Goal: Contribute content: Add original content to the website for others to see

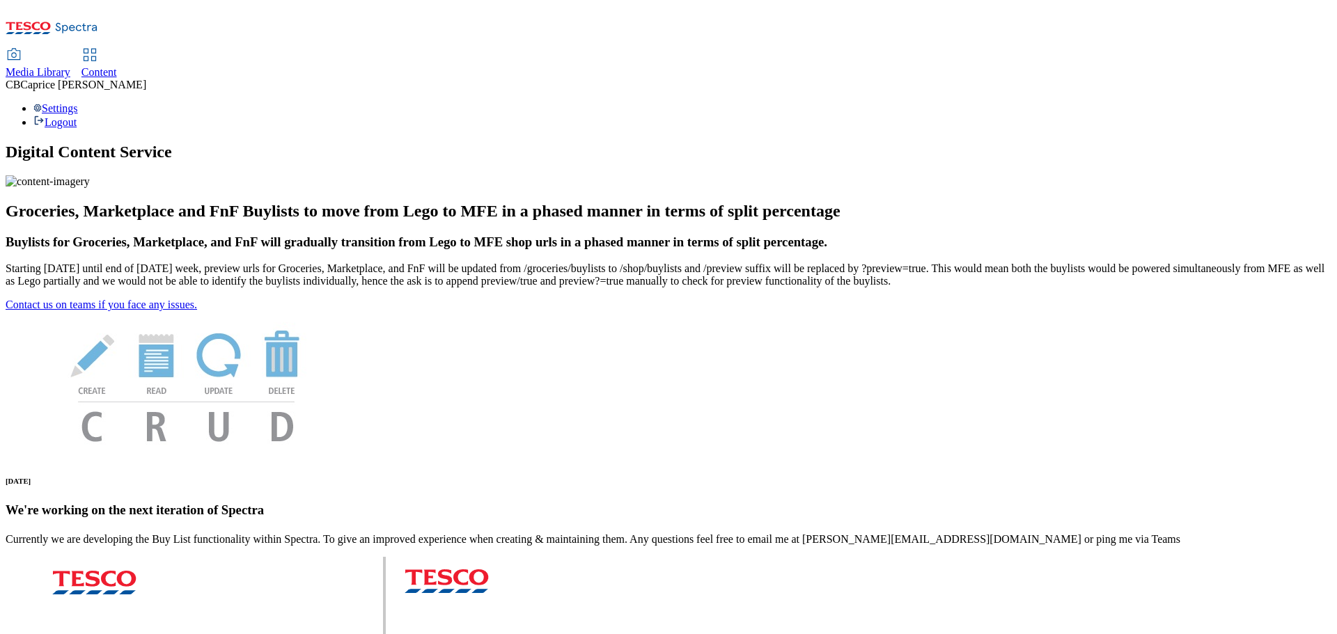
click at [117, 66] on span "Content" at bounding box center [99, 72] width 36 height 12
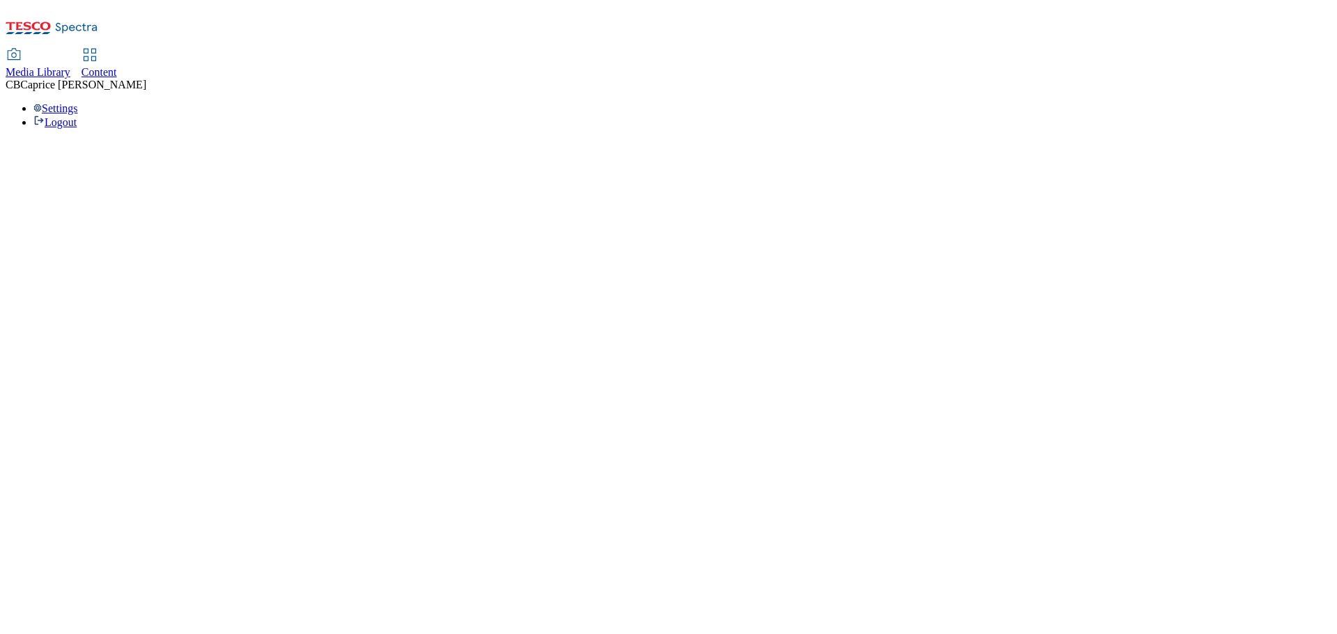
select select "ghs-uk"
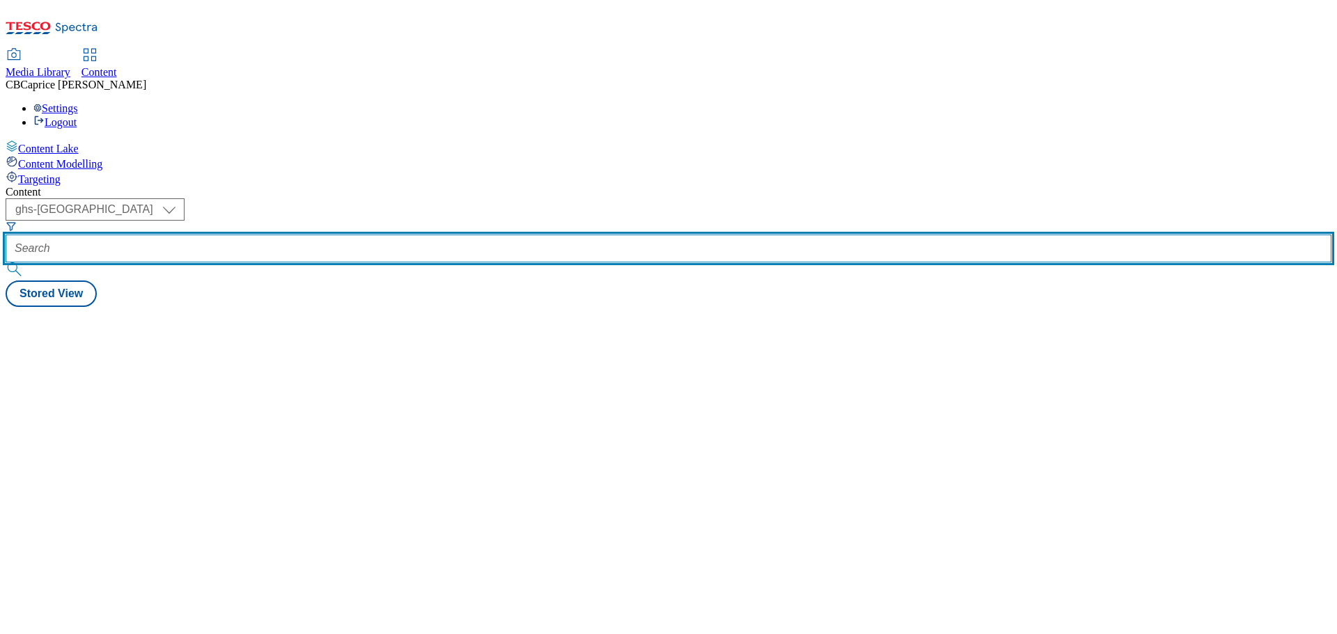
click at [312, 235] on input "text" at bounding box center [669, 249] width 1326 height 28
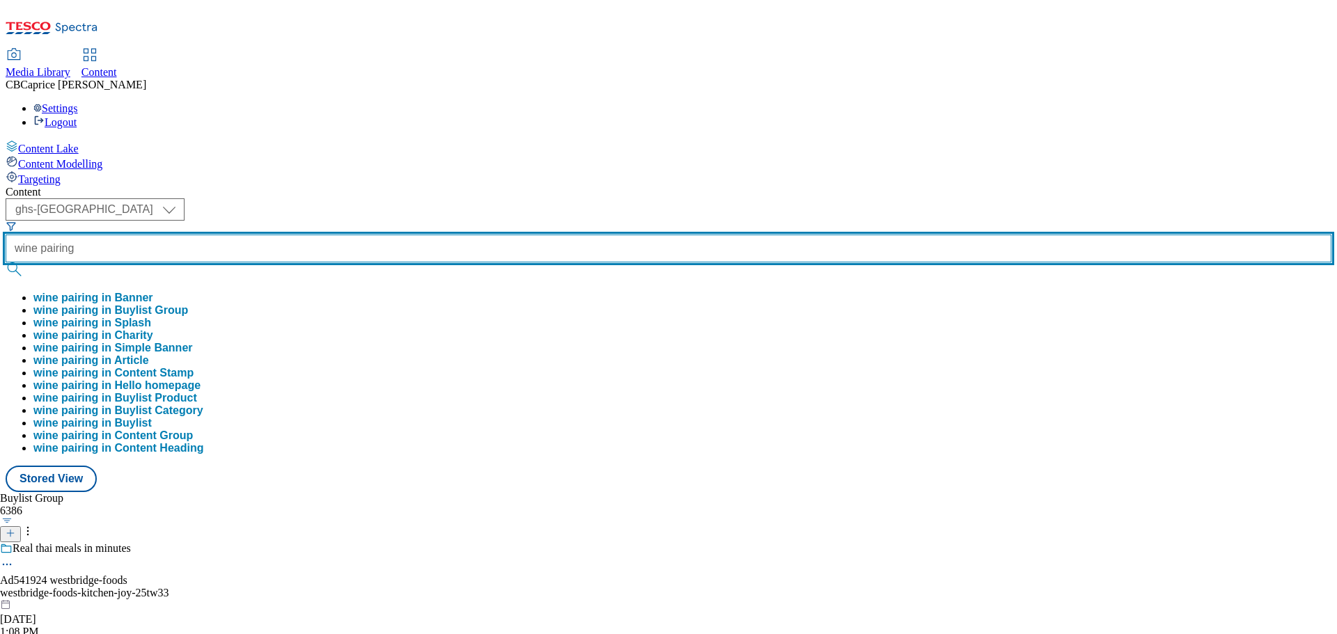
type input "wine pairing"
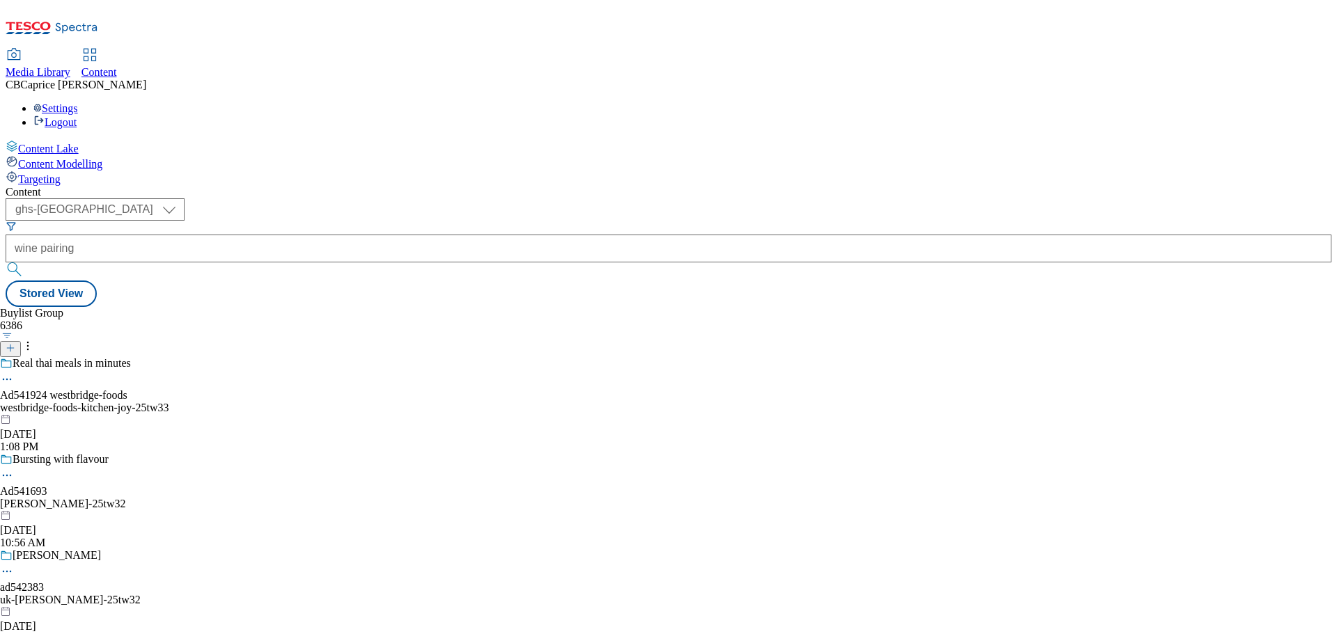
click at [25, 263] on button "submit" at bounding box center [15, 270] width 19 height 14
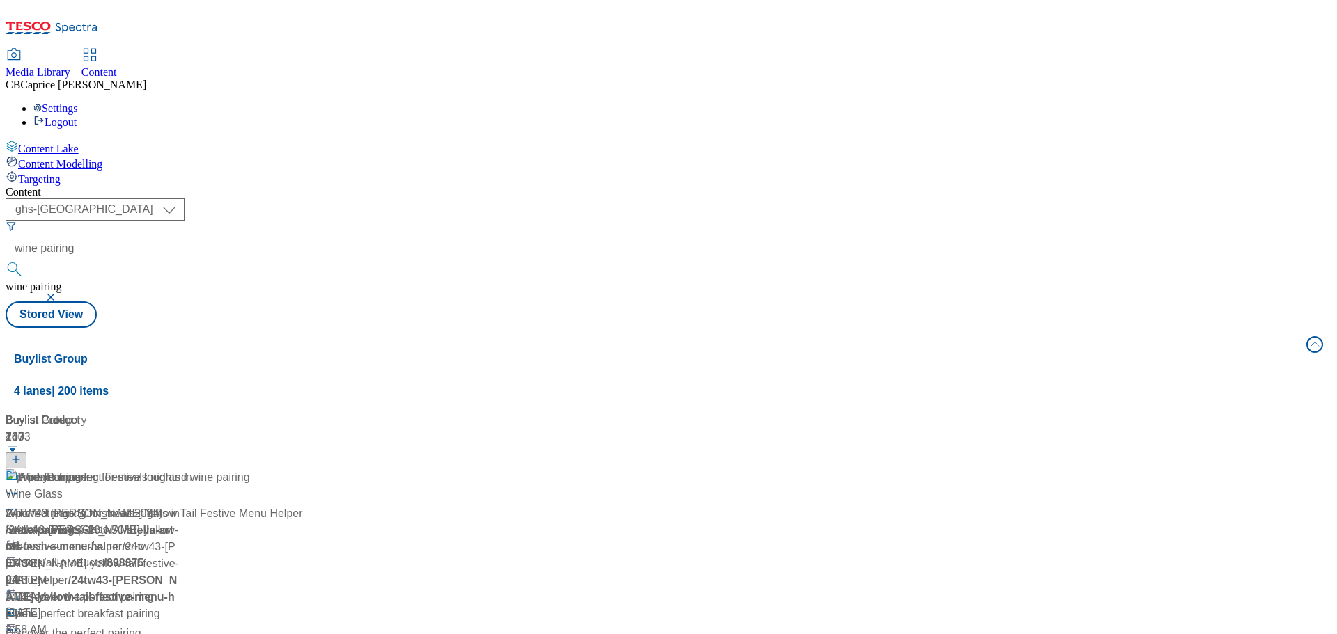
click at [305, 469] on div "Wine Pairing Wine Pairings (Christmas 2024) / wine-pairings Nov 5, 2024 2:13 PM" at bounding box center [155, 529] width 299 height 120
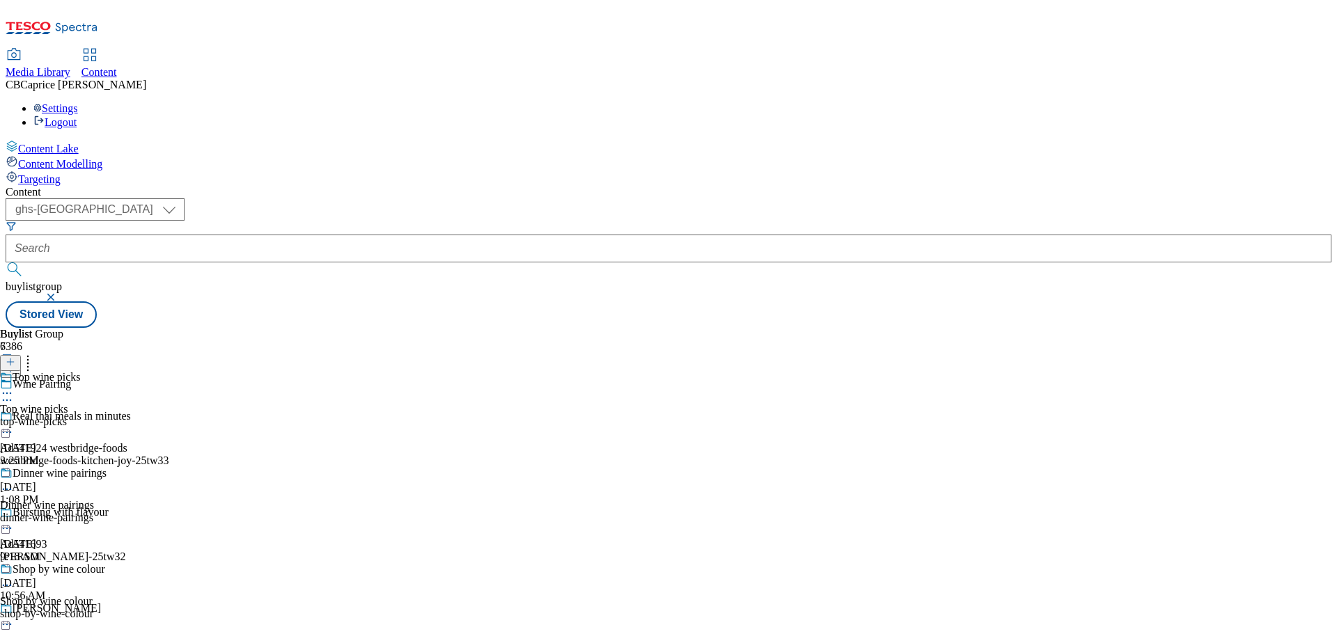
click at [111, 467] on div "Dinner wine pairings Dinner wine pairings dinner-wine-pairings Jan 8, 2025 9:18…" at bounding box center [55, 515] width 111 height 96
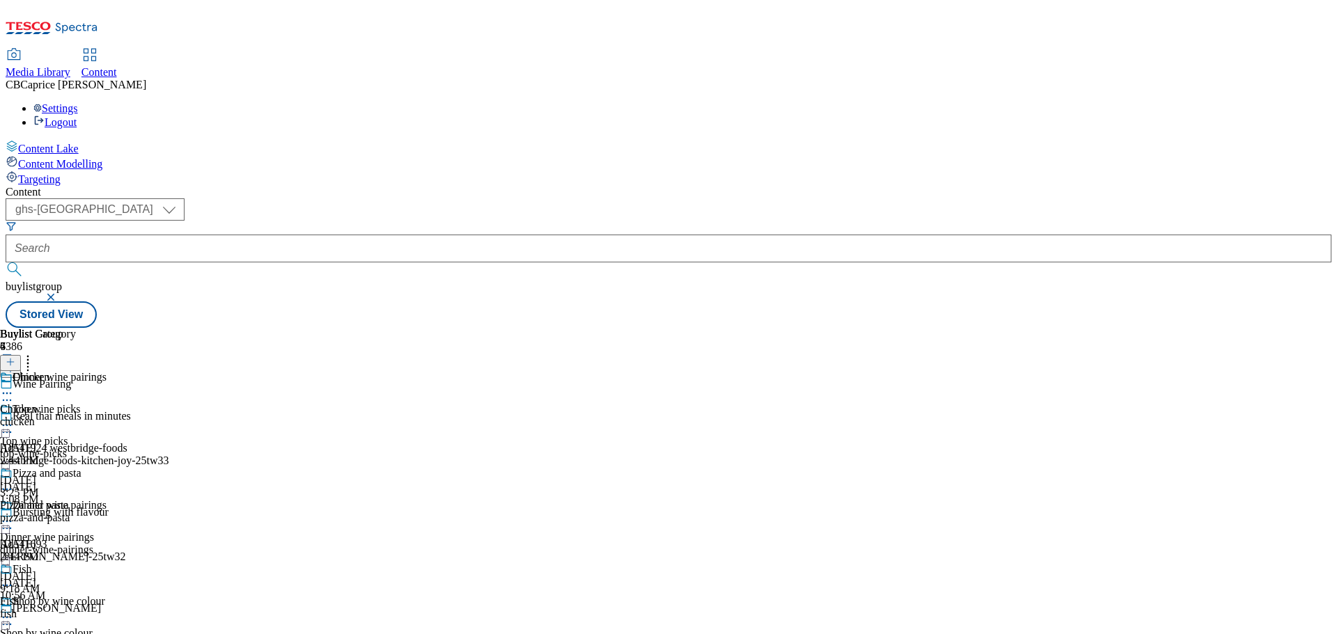
click at [21, 355] on button at bounding box center [10, 363] width 21 height 16
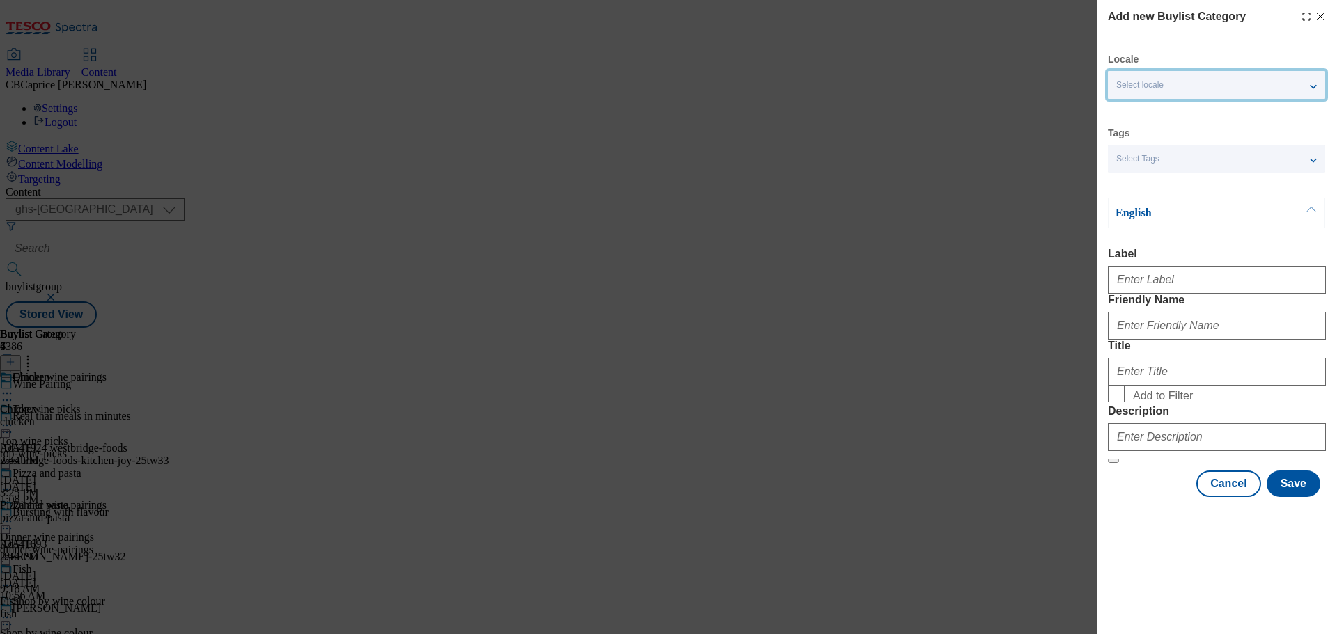
click at [1202, 77] on div "Select locale" at bounding box center [1216, 85] width 217 height 28
click at [1181, 200] on div "English" at bounding box center [1216, 213] width 217 height 31
click at [1170, 162] on div "Select Tags" at bounding box center [1216, 159] width 217 height 28
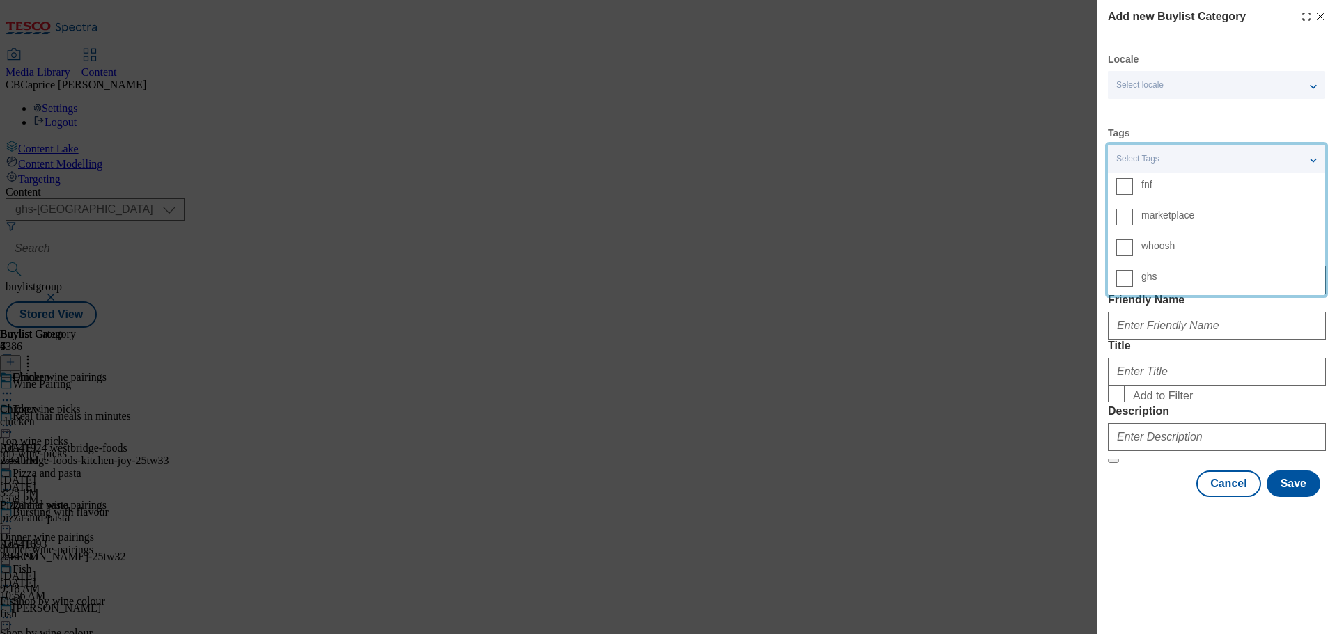
click at [1217, 384] on form "Label Friendly Name Title Add to Filter Description" at bounding box center [1217, 356] width 218 height 216
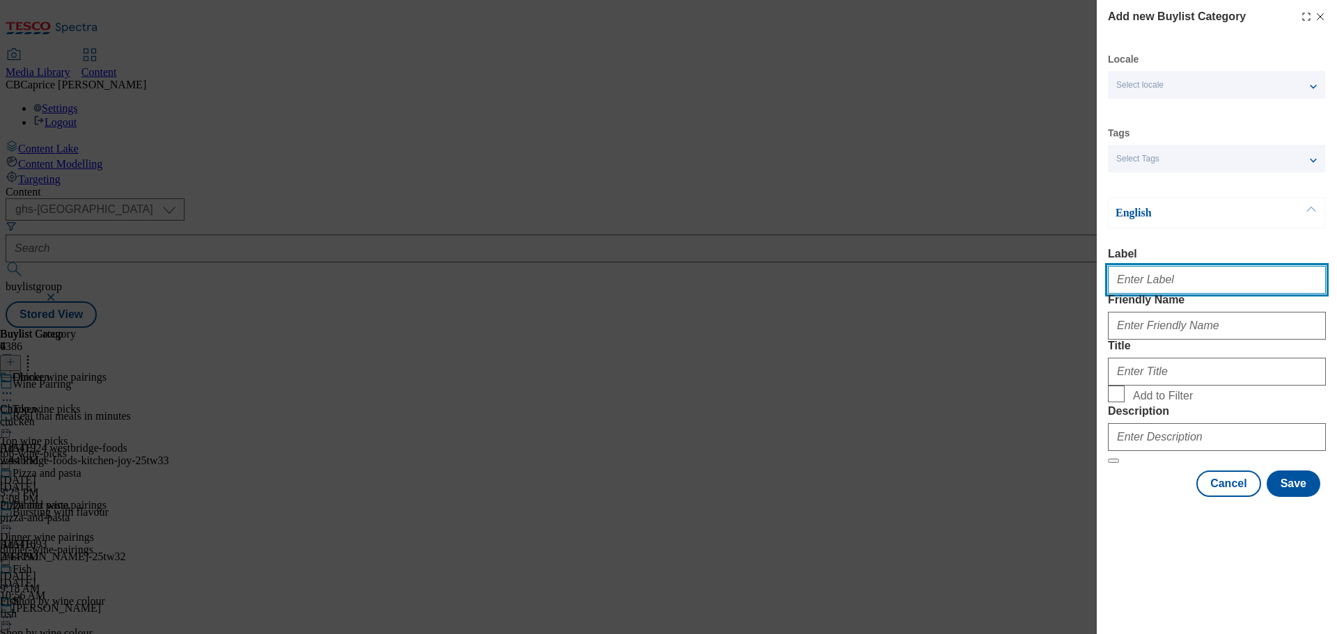
click at [1173, 294] on input "Label" at bounding box center [1217, 280] width 218 height 28
type input "Pork"
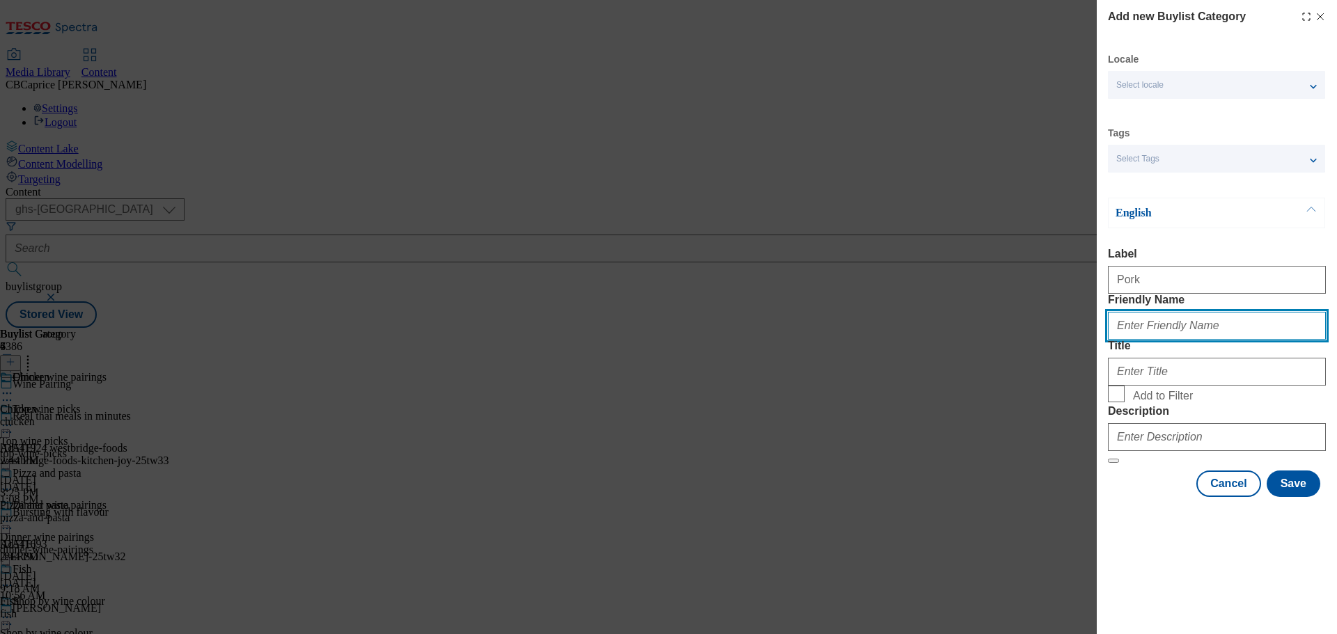
click at [1178, 340] on input "Friendly Name" at bounding box center [1217, 326] width 218 height 28
paste input "Pork"
type input "Pork"
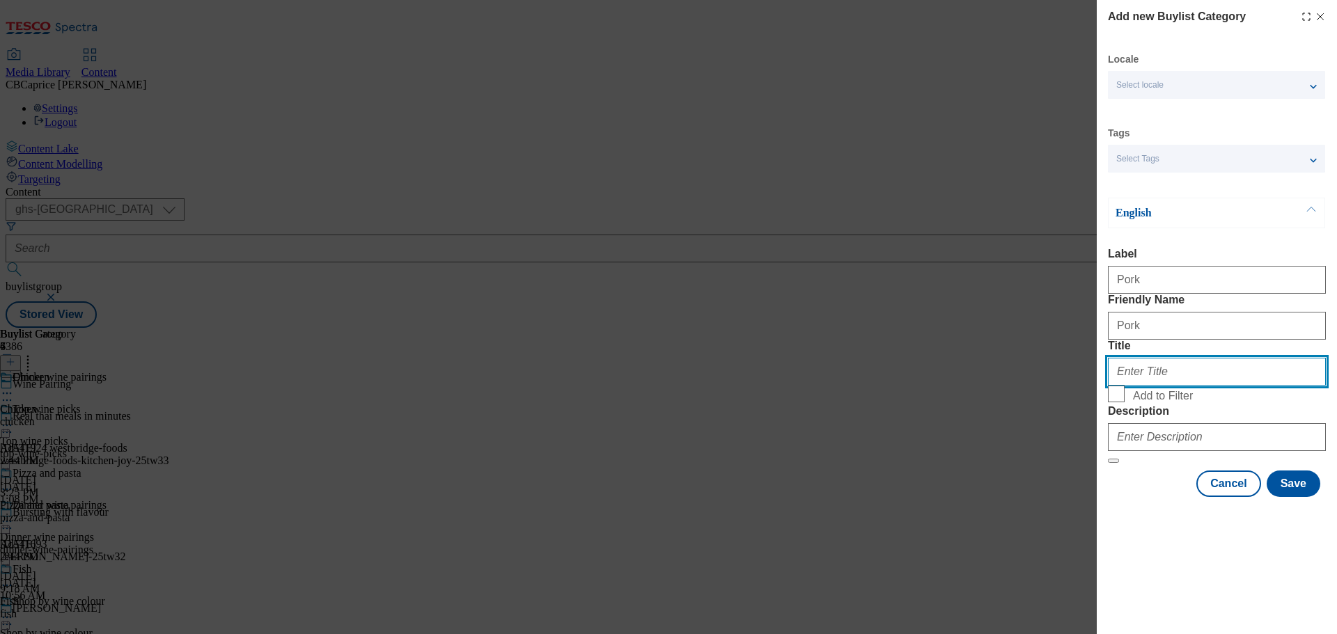
click at [1138, 386] on input "Title" at bounding box center [1217, 372] width 218 height 28
paste input "Pork"
type input "Pork"
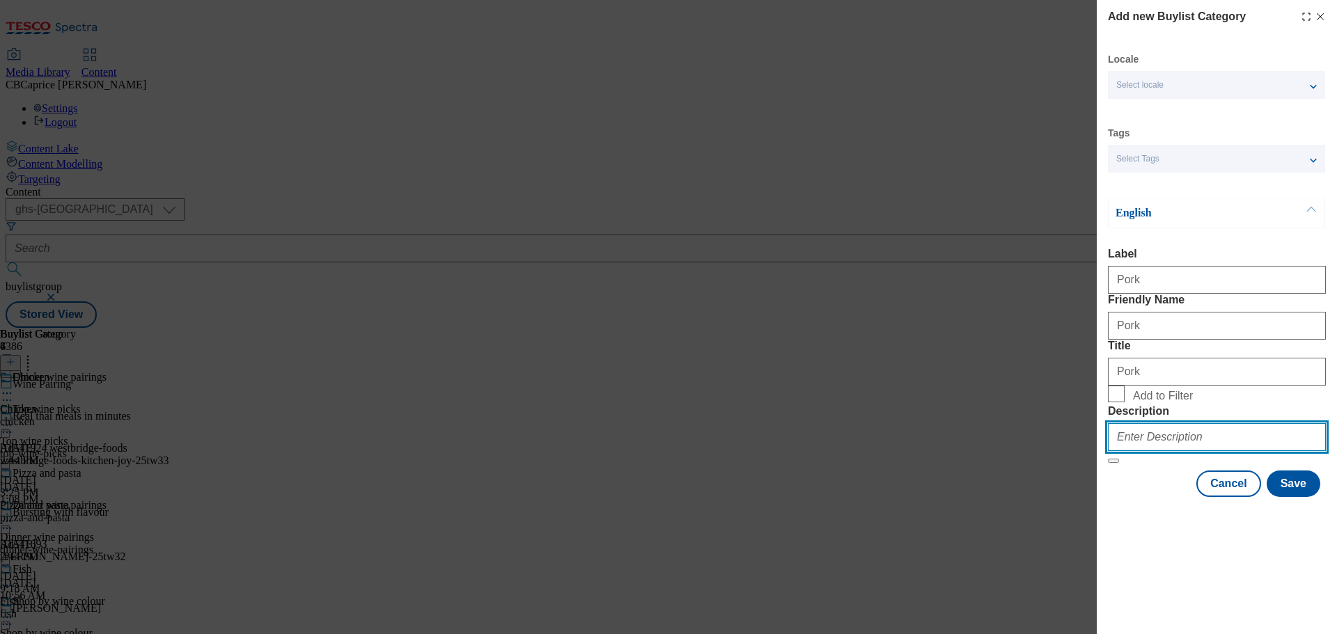
click at [1148, 451] on input "Description" at bounding box center [1217, 437] width 218 height 28
paste input "Pork"
type input "Pork"
click at [1143, 403] on span "Add to Filter" at bounding box center [1163, 396] width 60 height 13
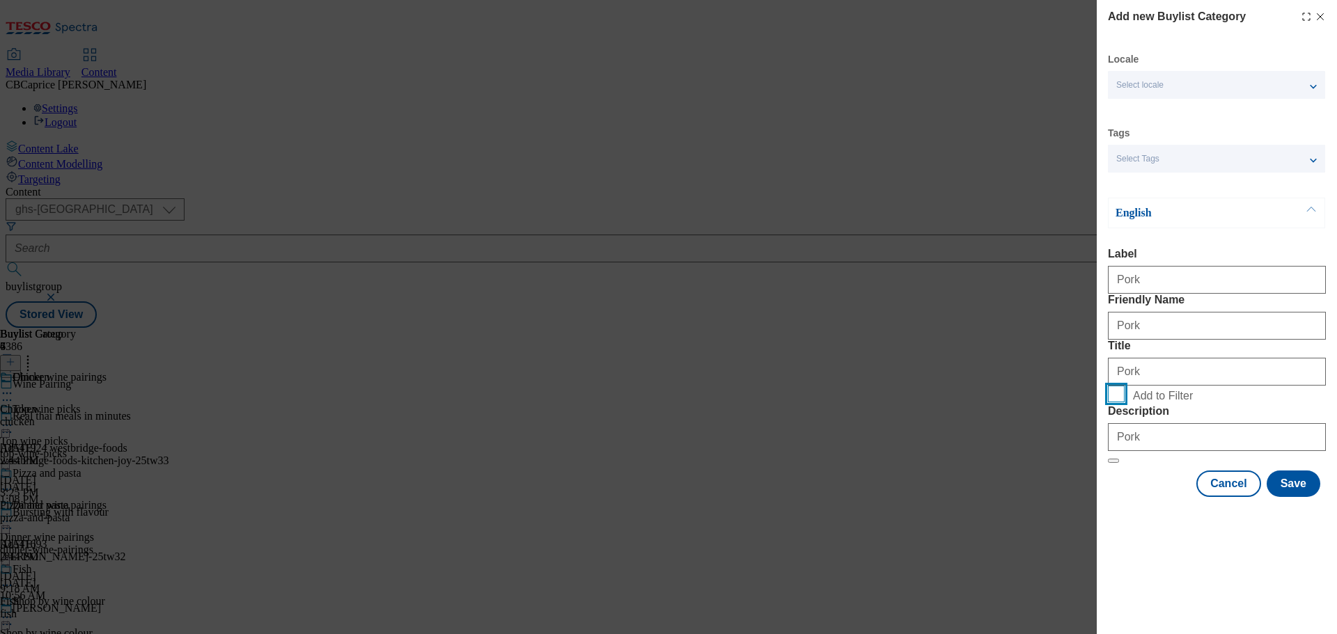
click at [1125, 403] on input "Add to Filter" at bounding box center [1116, 394] width 17 height 17
checkbox input "true"
click at [1278, 497] on button "Save" at bounding box center [1294, 484] width 54 height 26
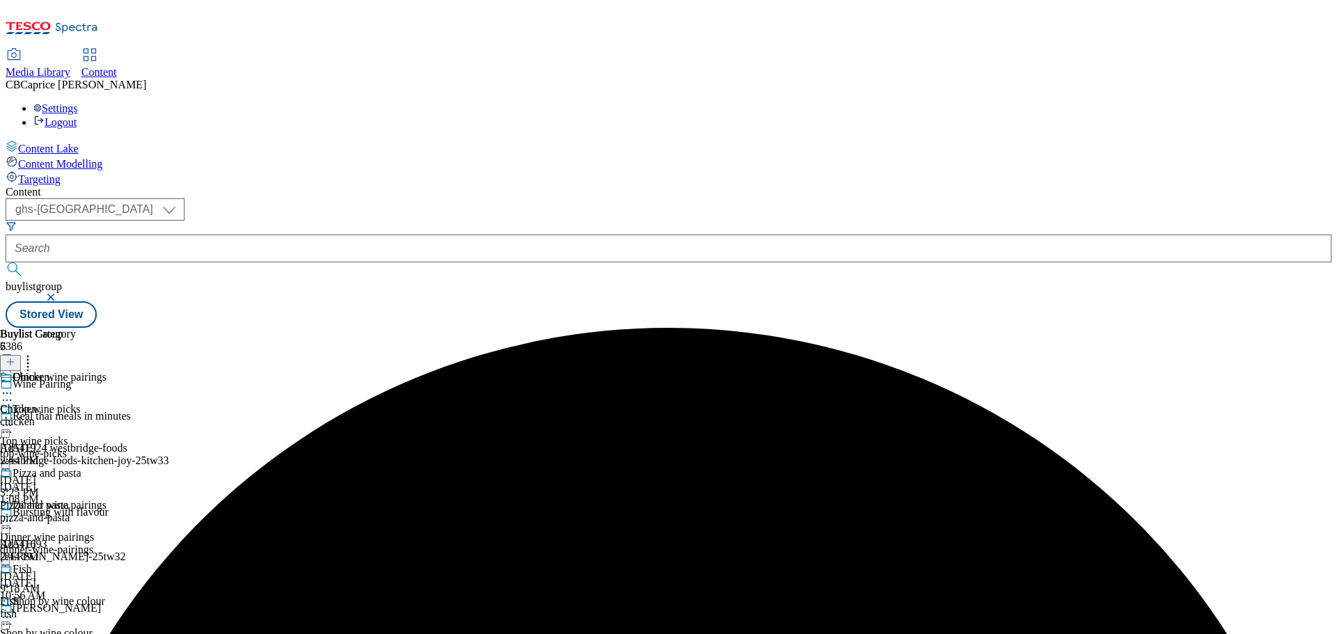
scroll to position [279, 0]
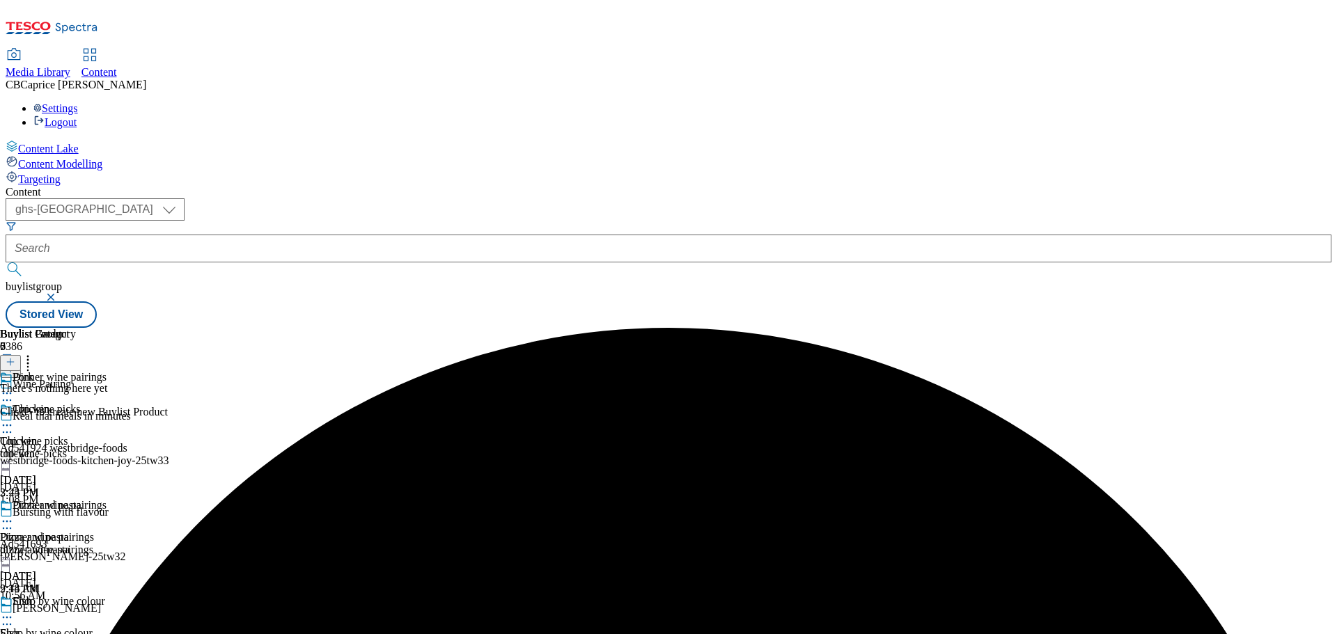
click at [21, 355] on button at bounding box center [10, 363] width 21 height 16
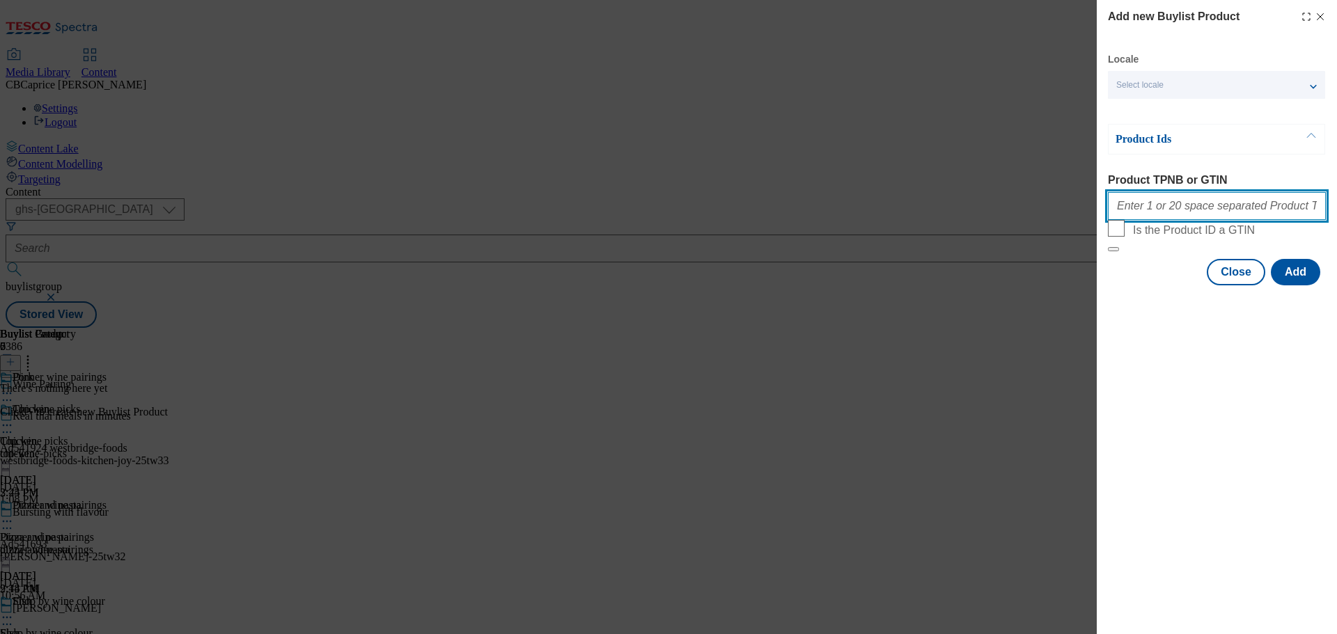
click at [1173, 201] on input "Product TPNB or GTIN" at bounding box center [1217, 206] width 218 height 28
paste input "93277170 85688824 87869052 90991526 91176874 93278347 61004675 83151072 6130409…"
type input "93277170 85688824 87869052 90991526 91176874 93278347 61004675 83151072 6130409…"
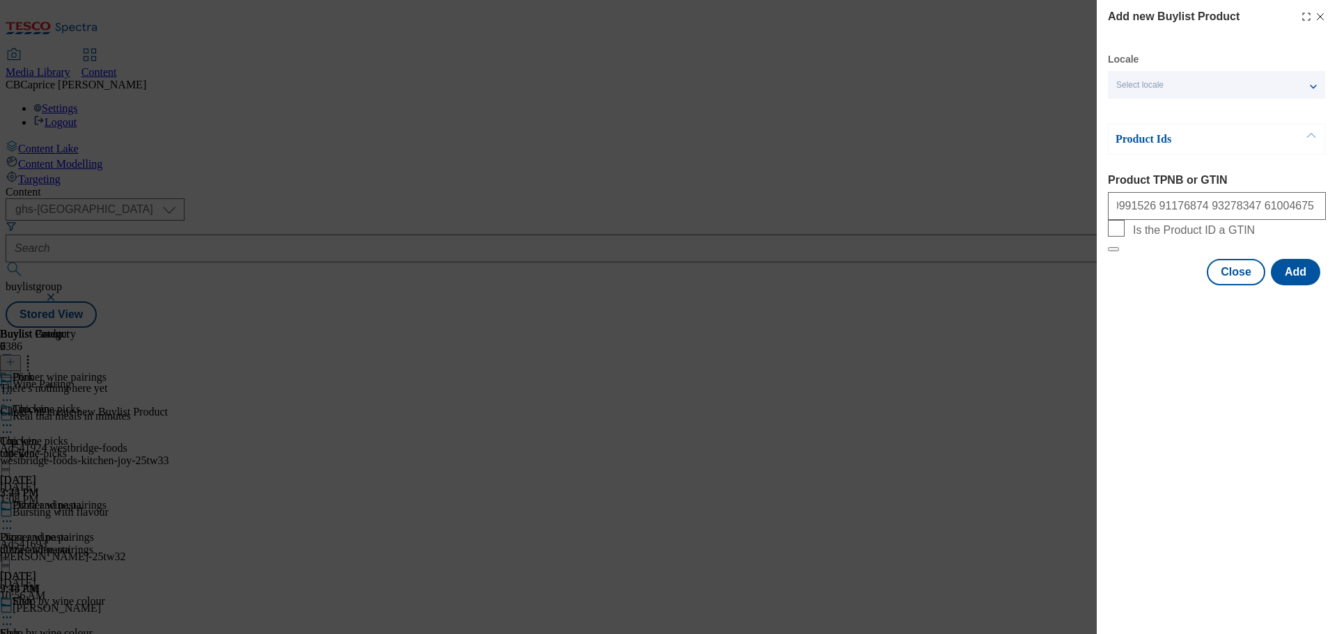
click at [1126, 308] on div "Modal" at bounding box center [1217, 297] width 240 height 19
click at [1288, 286] on button "Add" at bounding box center [1295, 272] width 49 height 26
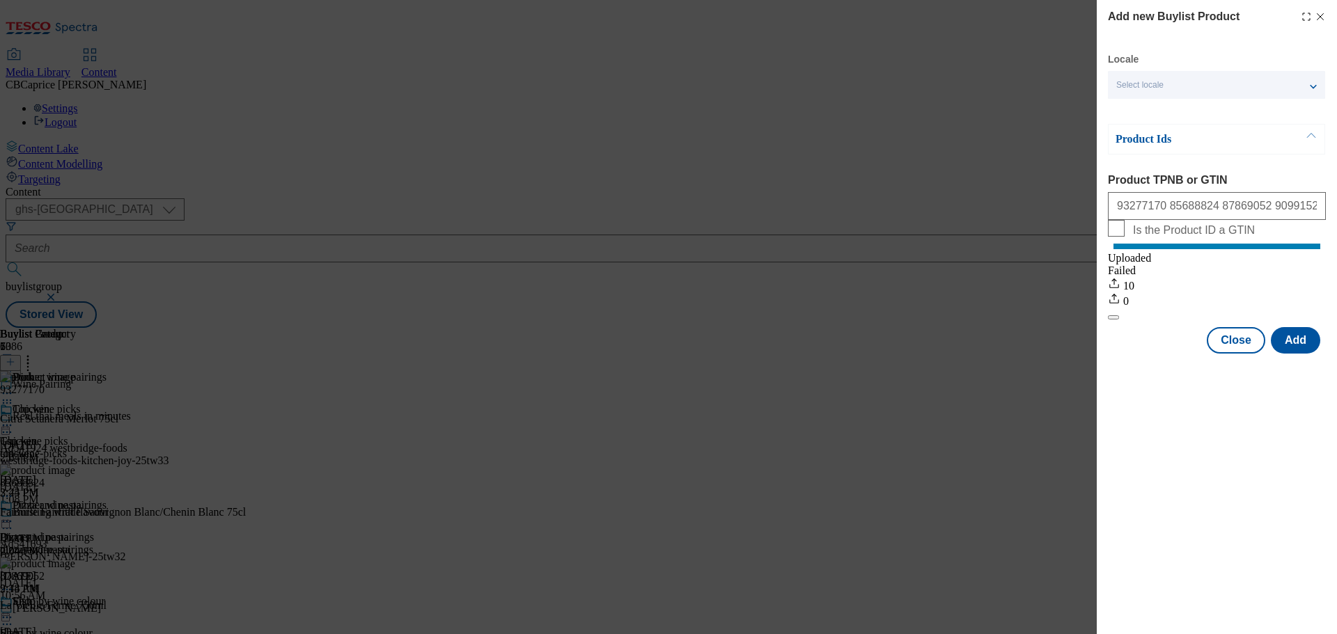
click at [1318, 19] on icon "Modal" at bounding box center [1320, 16] width 11 height 11
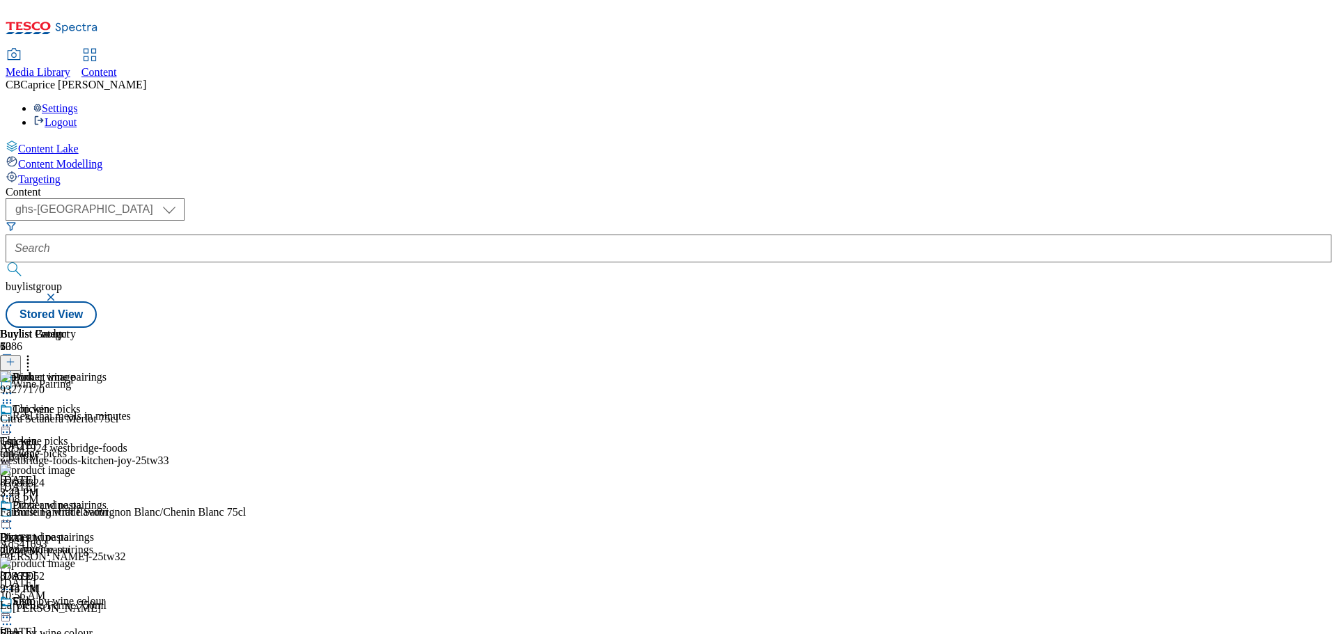
click at [14, 386] on icon at bounding box center [7, 393] width 14 height 14
click at [76, 482] on span "Preview" at bounding box center [59, 487] width 33 height 10
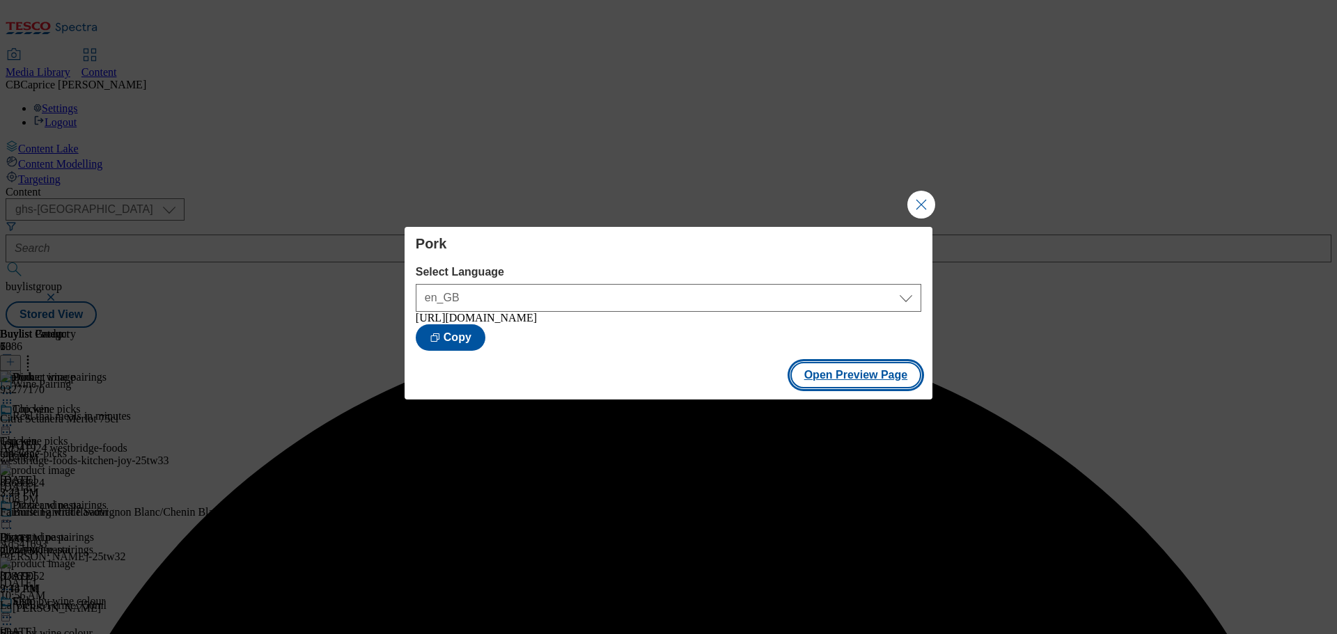
click at [872, 374] on button "Open Preview Page" at bounding box center [856, 375] width 132 height 26
click at [930, 196] on button "Close Modal" at bounding box center [921, 205] width 28 height 28
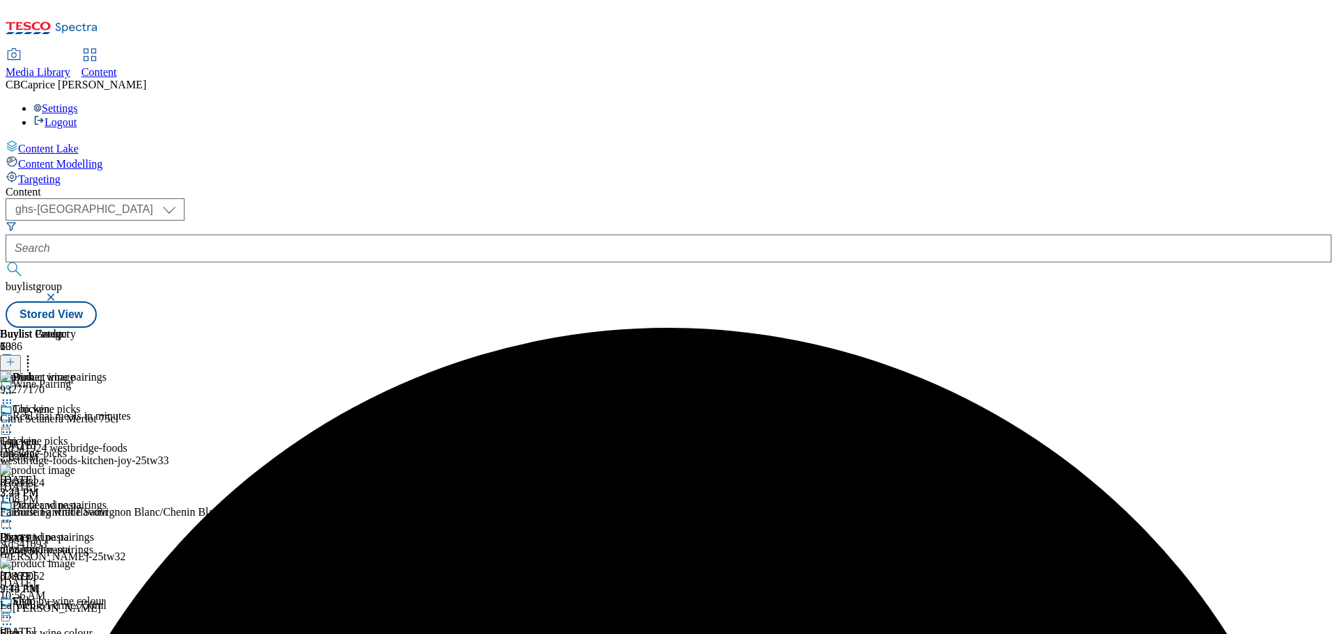
click at [81, 371] on div "Pork" at bounding box center [40, 387] width 81 height 32
click at [14, 386] on icon at bounding box center [7, 393] width 14 height 14
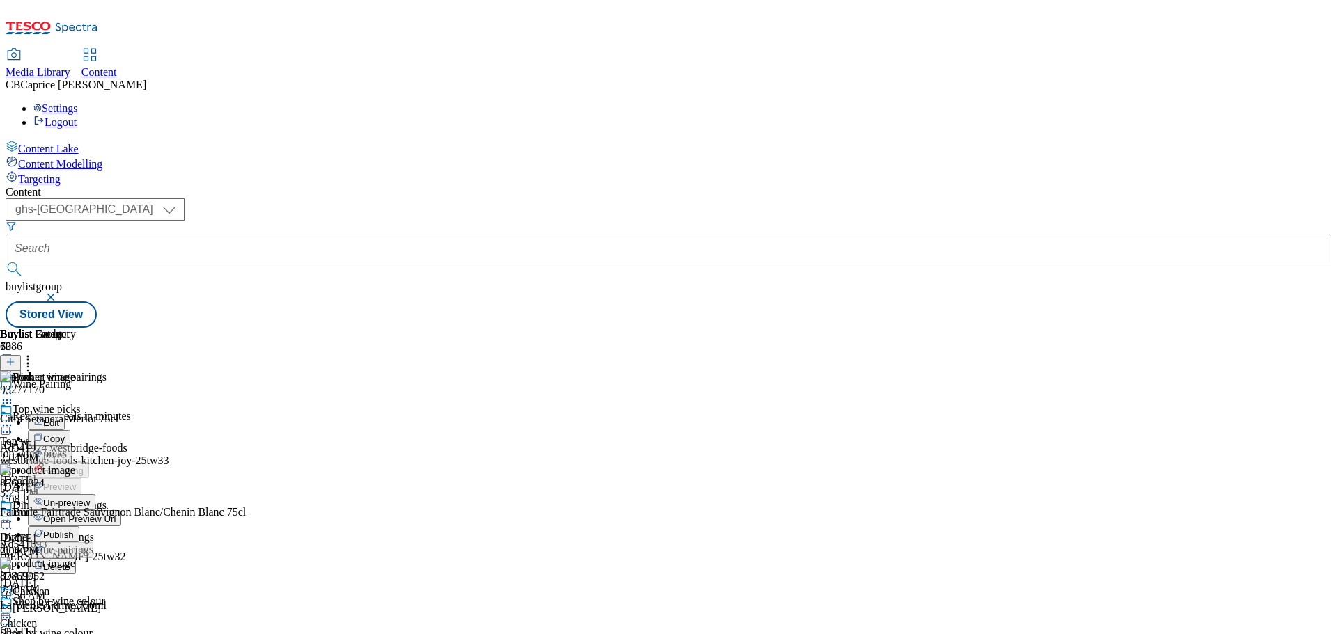
click at [74, 530] on span "Publish" at bounding box center [58, 535] width 31 height 10
